Goal: Transaction & Acquisition: Subscribe to service/newsletter

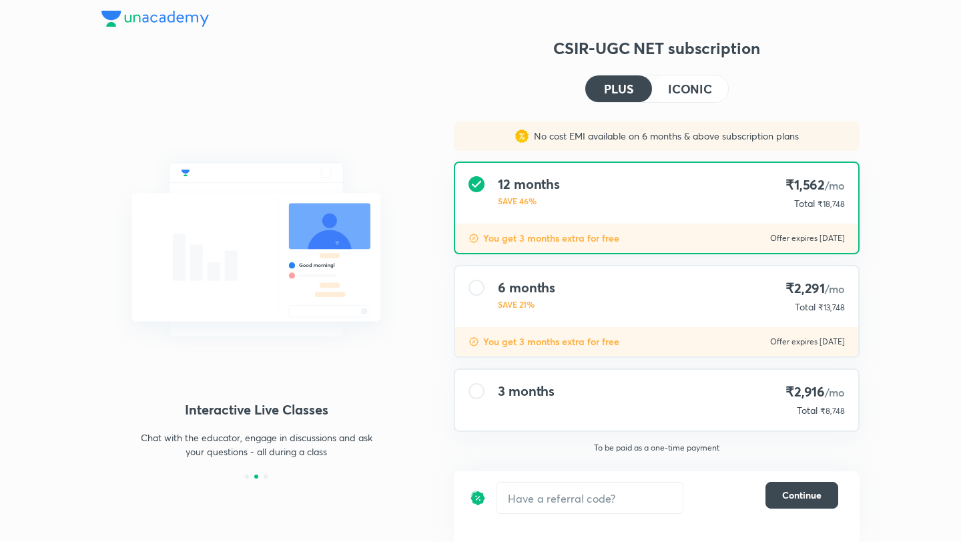
click at [486, 101] on div "CSIR-UGC NET subscription PLUS ICONIC No cost EMI available on 6 months & above…" at bounding box center [657, 283] width 406 height 493
click at [159, 15] on img at bounding box center [154, 19] width 107 height 16
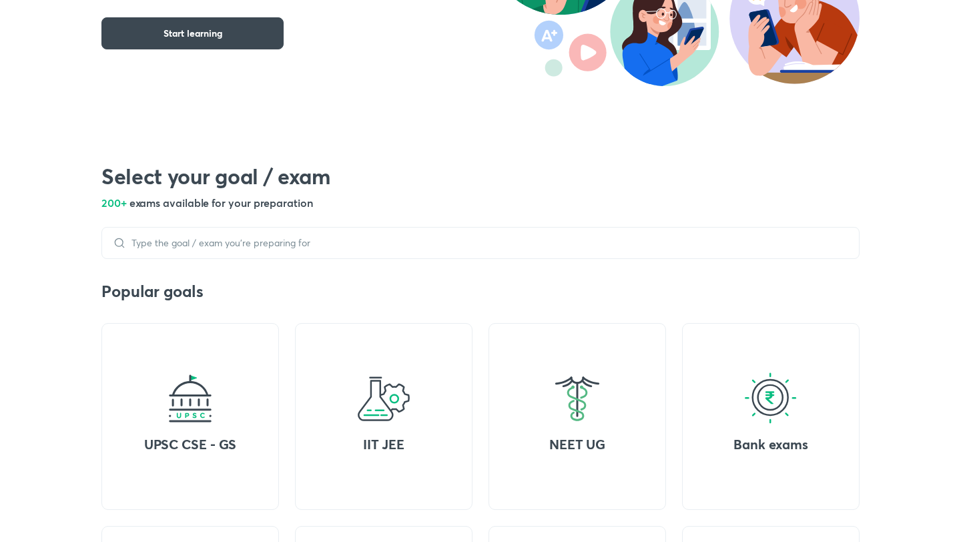
scroll to position [278, 0]
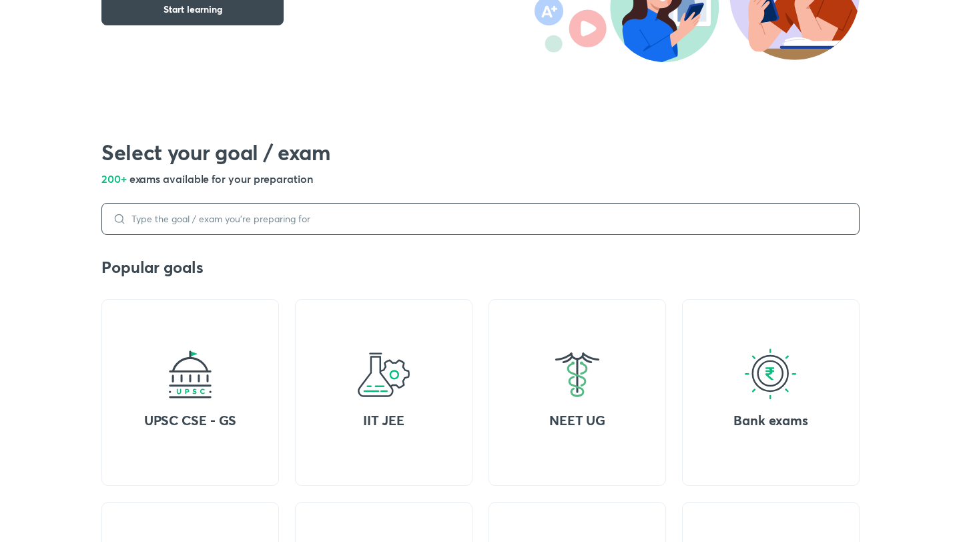
click at [306, 221] on div at bounding box center [480, 219] width 758 height 32
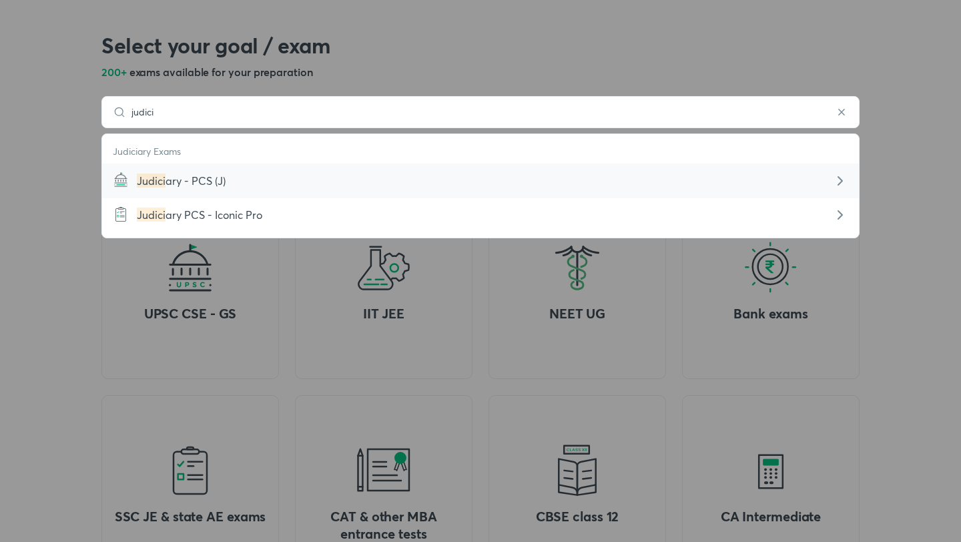
click at [220, 188] on div "Judici ary - PCS (J)" at bounding box center [480, 181] width 687 height 16
type input "Judiciary - PCS (J)"
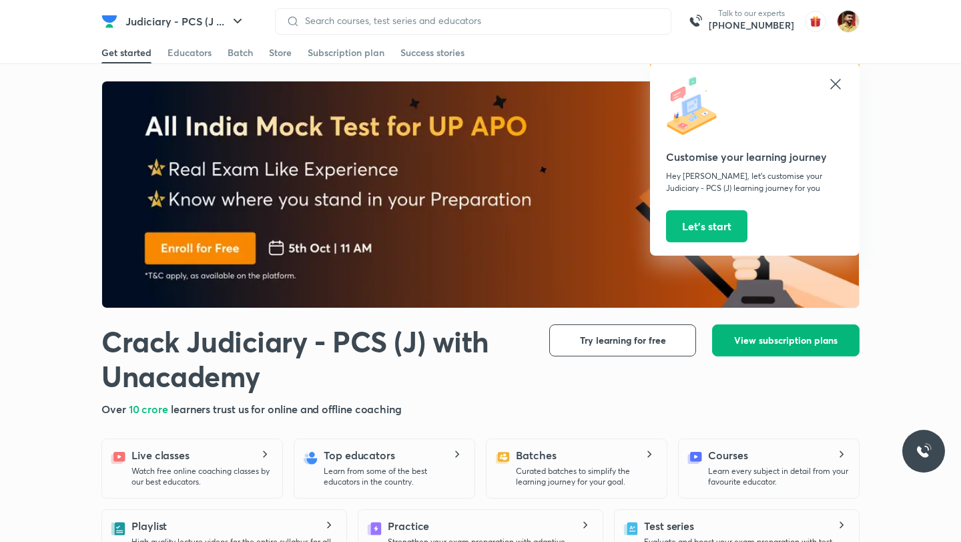
click at [778, 344] on span "View subscription plans" at bounding box center [785, 340] width 103 height 13
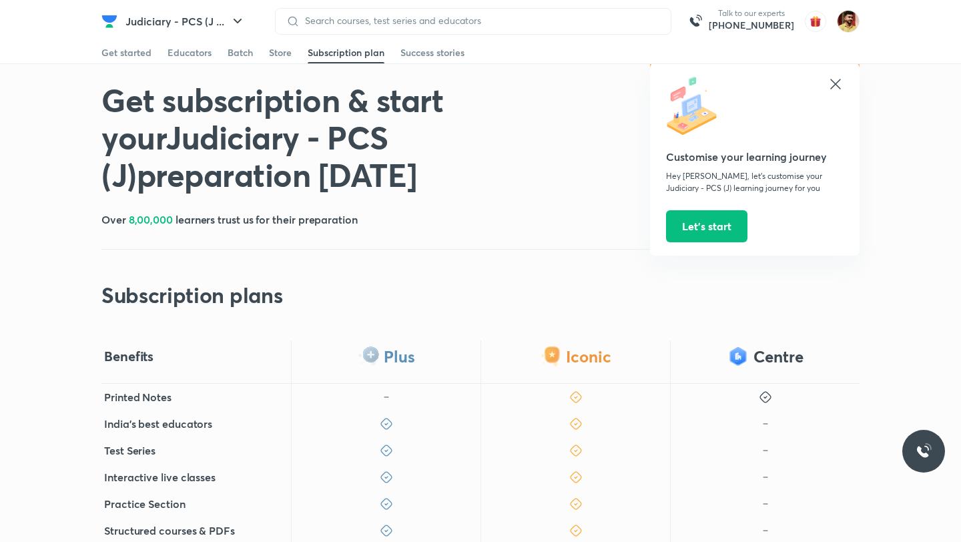
click at [836, 82] on icon at bounding box center [835, 84] width 10 height 10
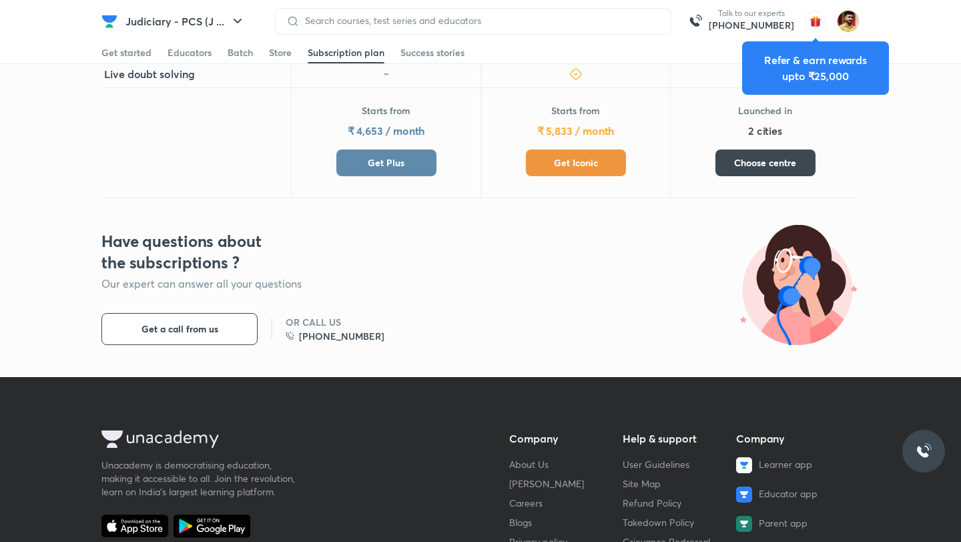
scroll to position [611, 0]
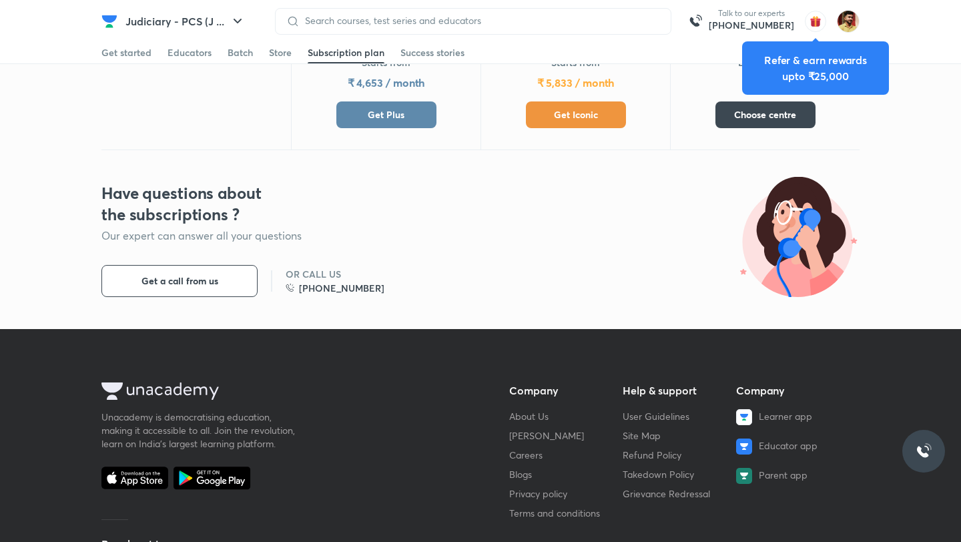
click at [390, 113] on span "Get Plus" at bounding box center [386, 114] width 37 height 13
